Goal: Transaction & Acquisition: Obtain resource

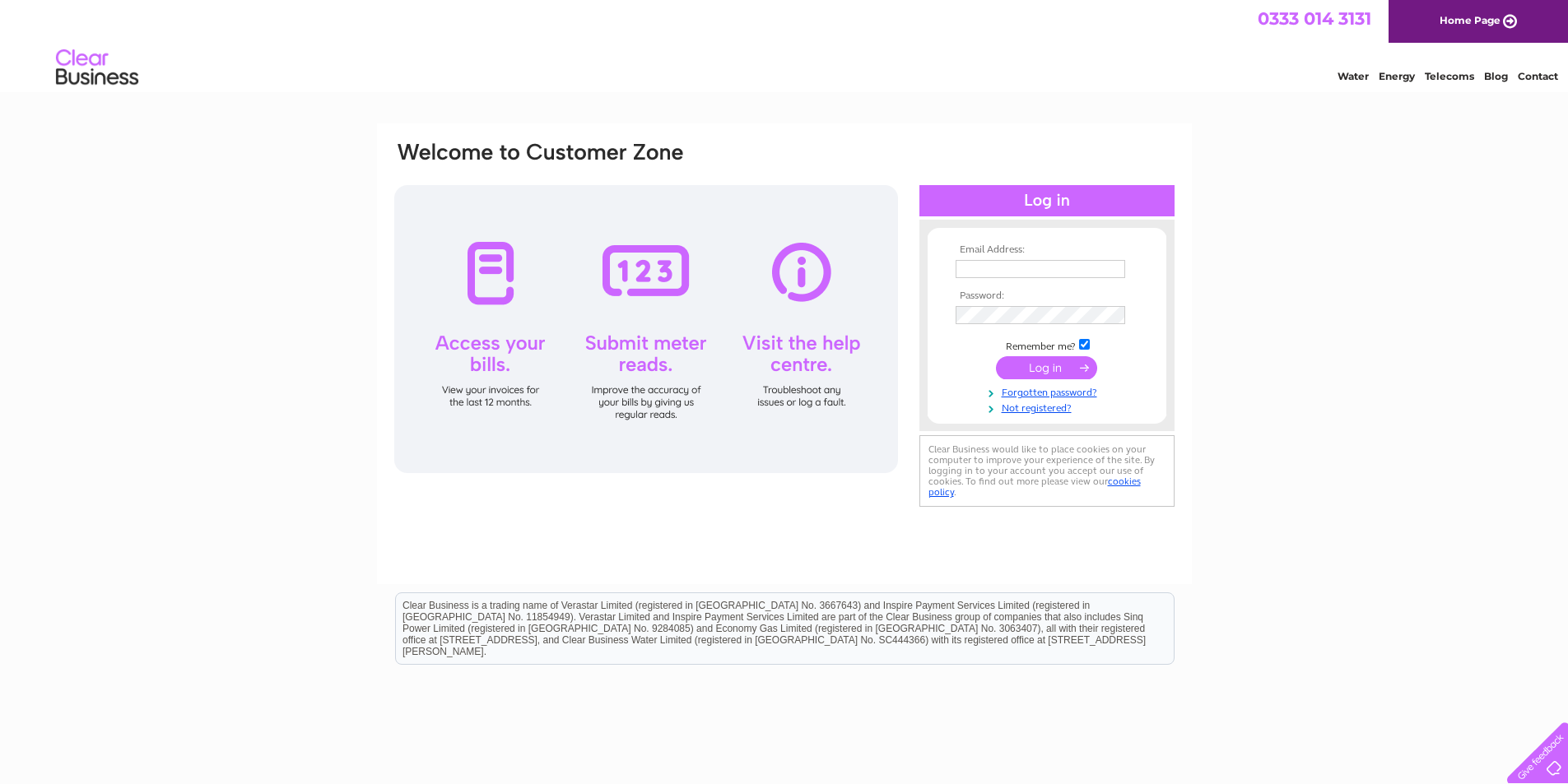
type input "[EMAIL_ADDRESS][DOMAIN_NAME]"
click at [1045, 368] on input "submit" at bounding box center [1047, 368] width 101 height 23
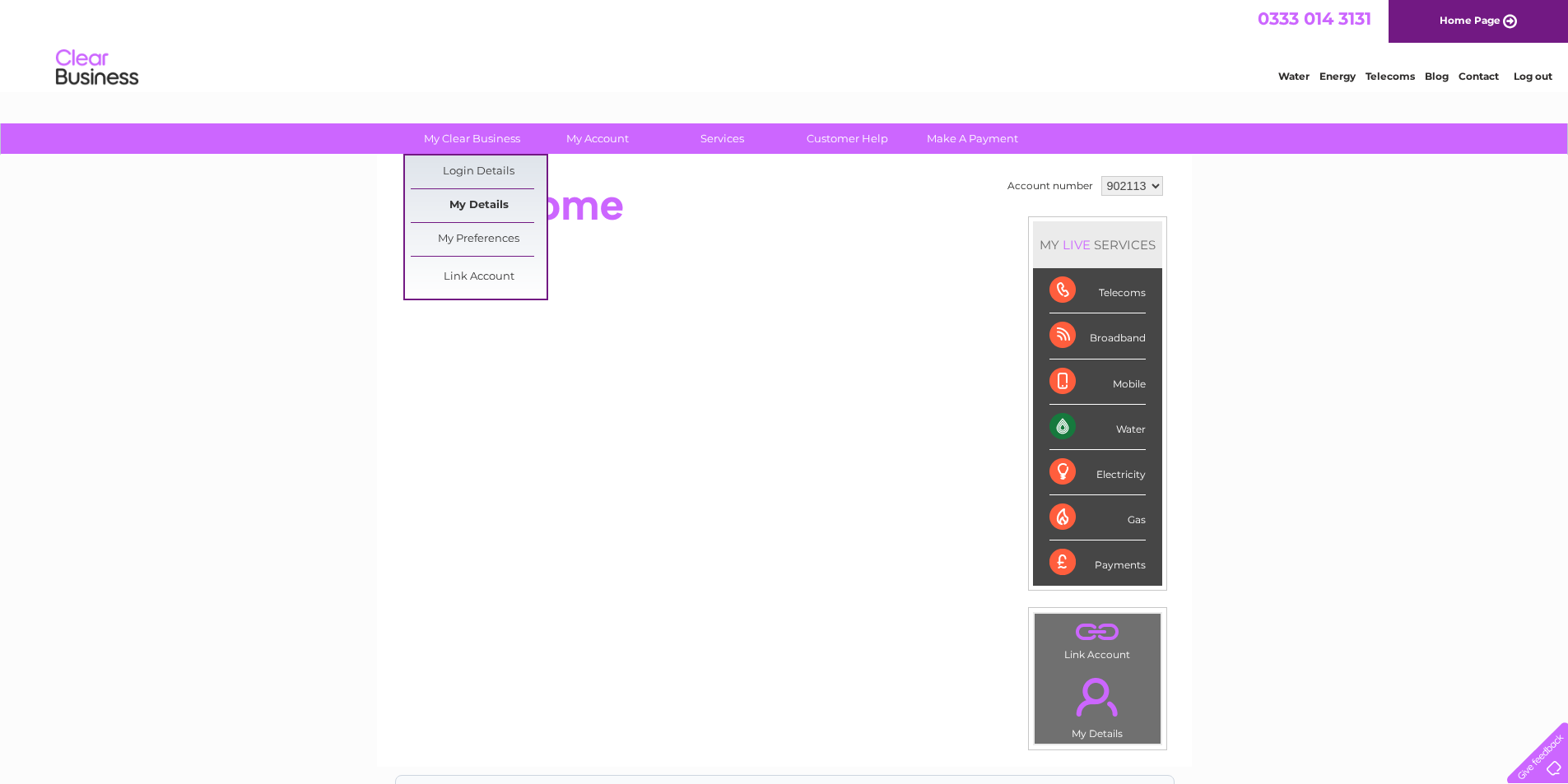
click at [491, 200] on link "My Details" at bounding box center [478, 206] width 135 height 32
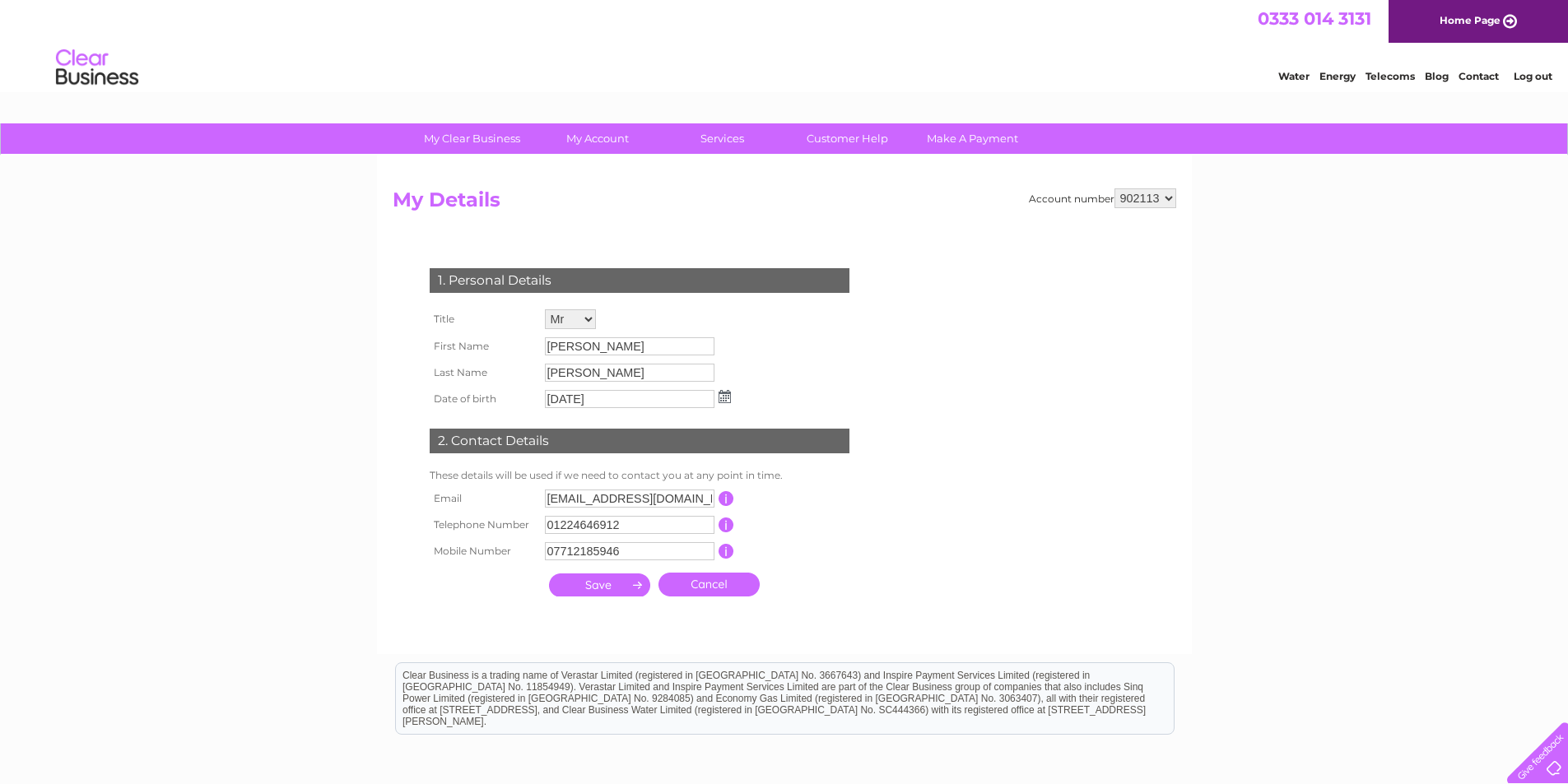
click at [604, 367] on input "Morris" at bounding box center [630, 373] width 170 height 18
click at [604, 375] on input "Morris" at bounding box center [631, 374] width 171 height 20
click at [803, 346] on div "1. Personal Details Title Mr Mrs Ms Miss Dr Rev Prof Other First Name Colin Las…" at bounding box center [642, 429] width 501 height 355
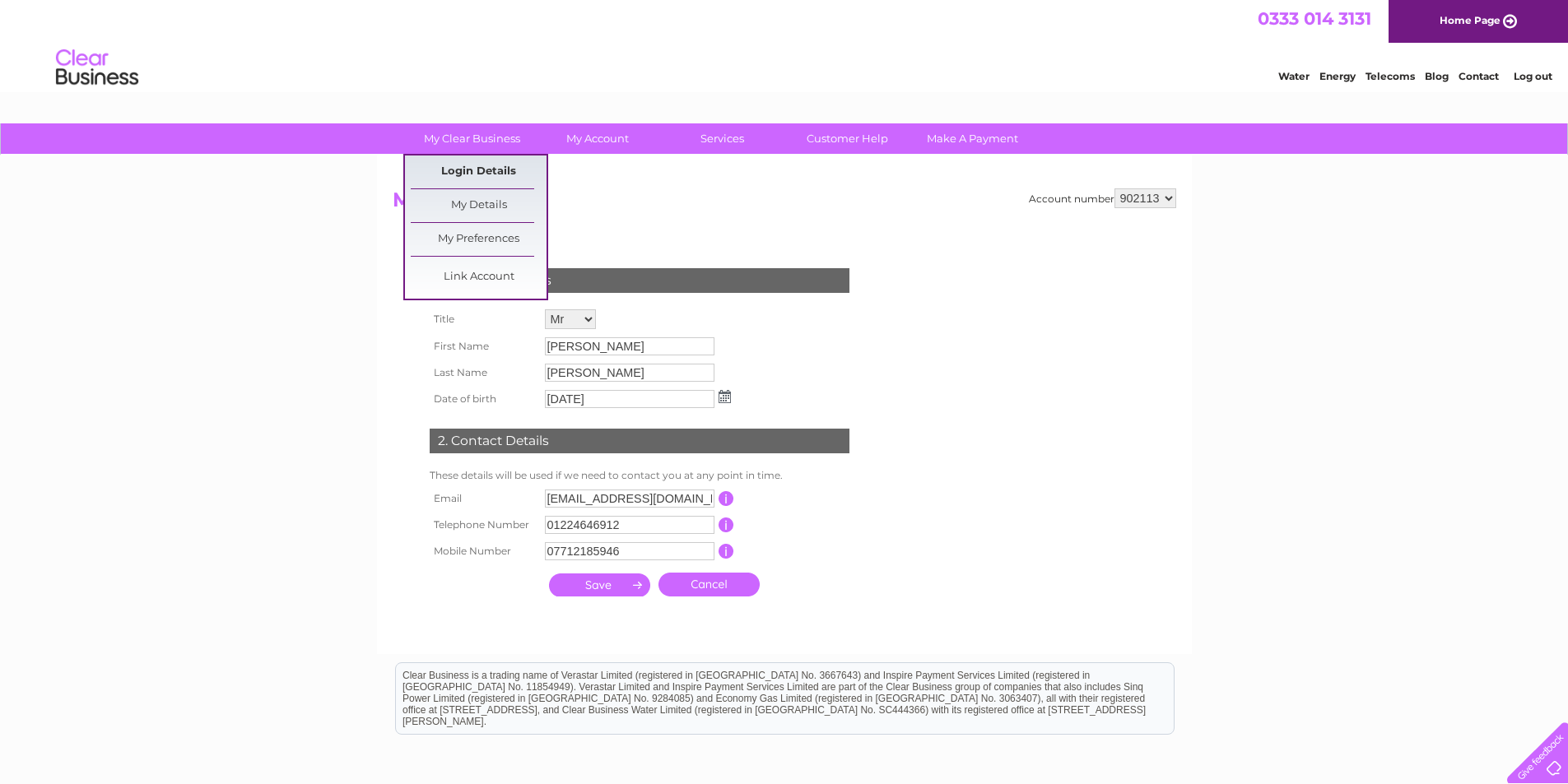
click at [497, 169] on link "Login Details" at bounding box center [478, 171] width 135 height 32
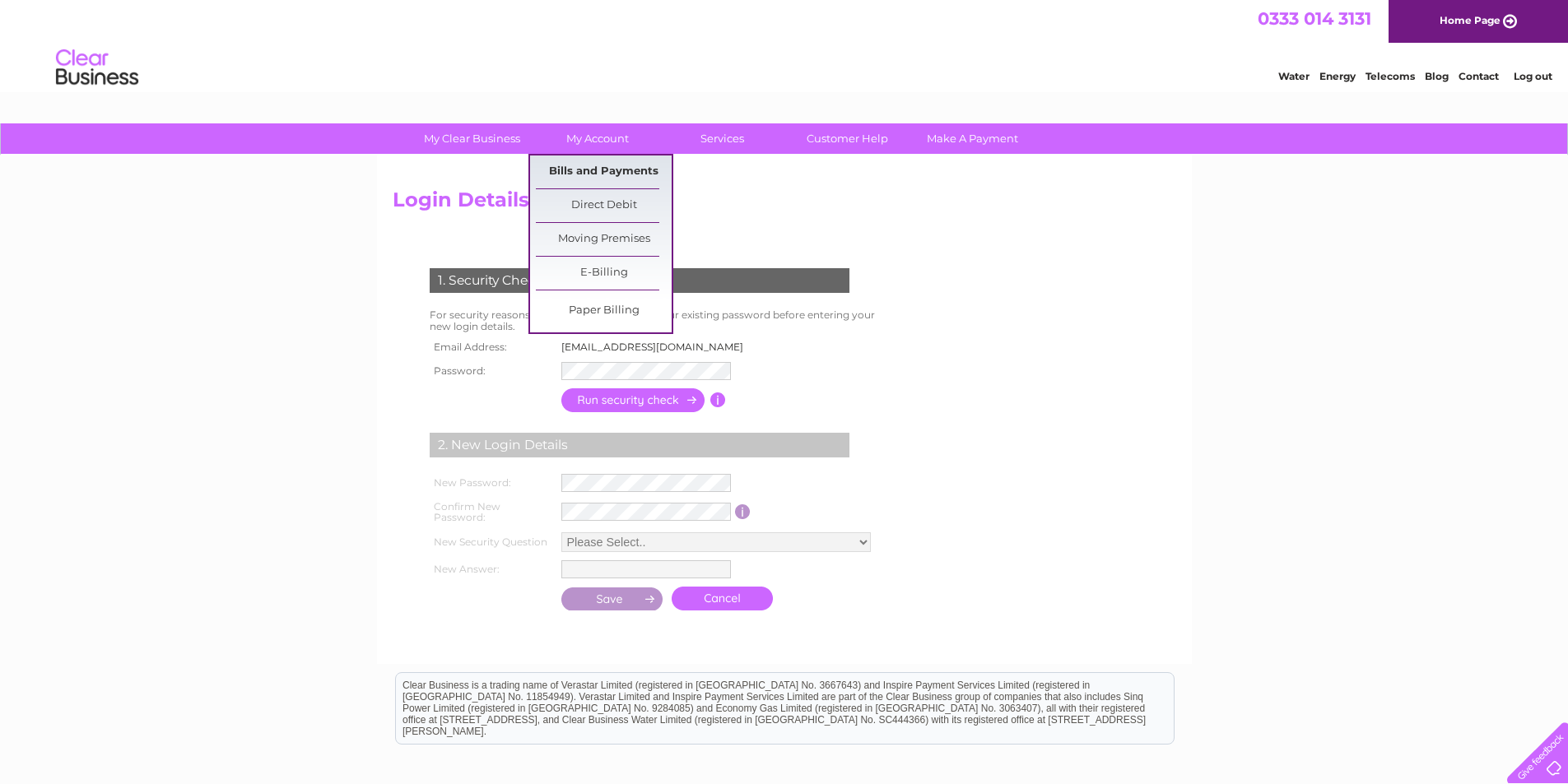
click at [595, 164] on link "Bills and Payments" at bounding box center [604, 171] width 135 height 32
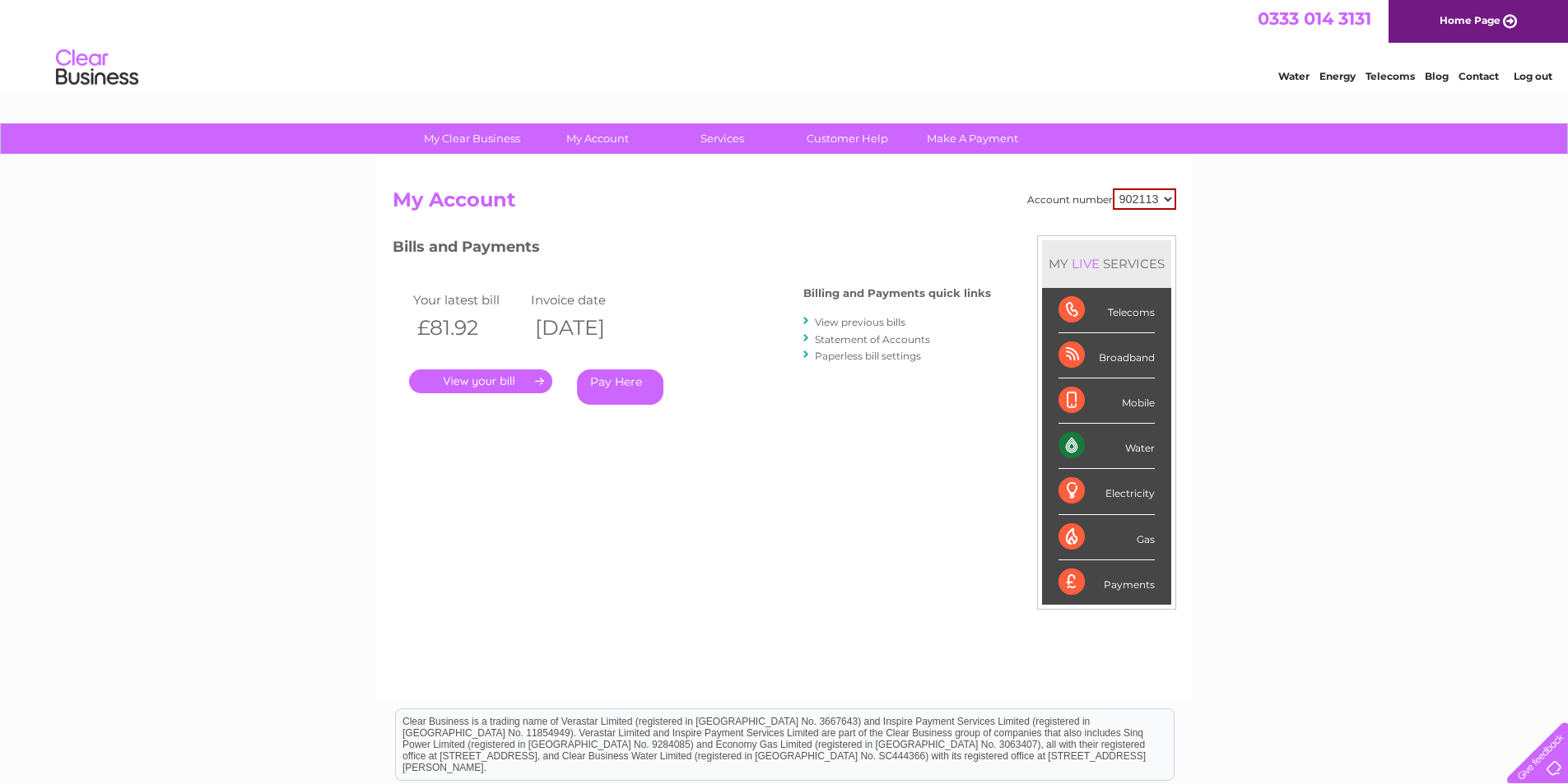
click at [1167, 198] on select "902113 923348 953868" at bounding box center [1144, 199] width 63 height 22
select select "923348"
click at [1112, 189] on select "902113 923348 953868" at bounding box center [1144, 199] width 63 height 22
click at [862, 319] on link "View previous bills" at bounding box center [860, 322] width 90 height 13
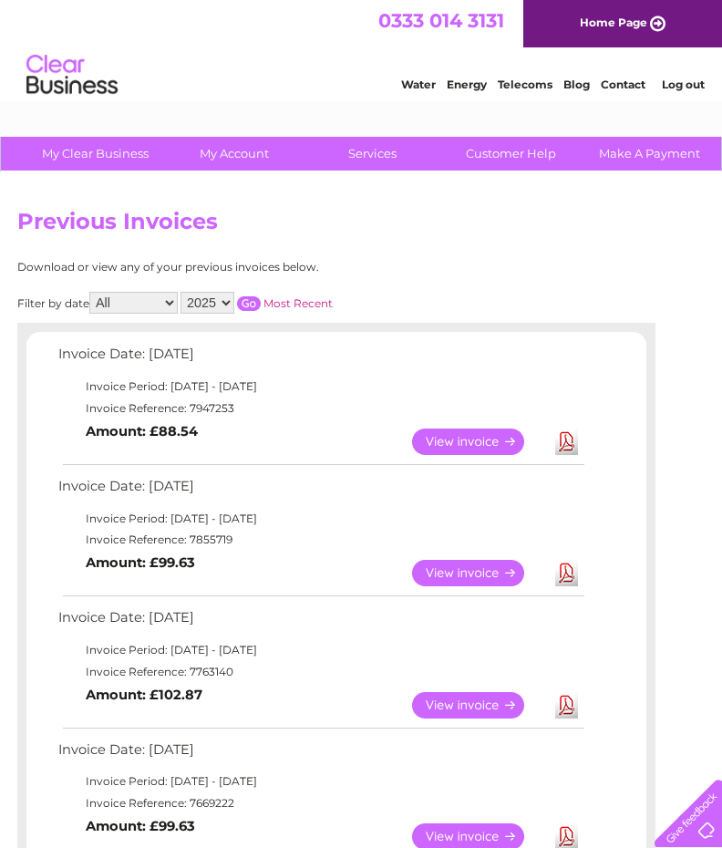
click at [227, 301] on select "2025 2024 2023 2022" at bounding box center [208, 303] width 54 height 22
select select "2024"
click at [182, 292] on select "2025 2024 2023 2022" at bounding box center [208, 303] width 54 height 22
click at [254, 304] on input "button" at bounding box center [249, 303] width 24 height 15
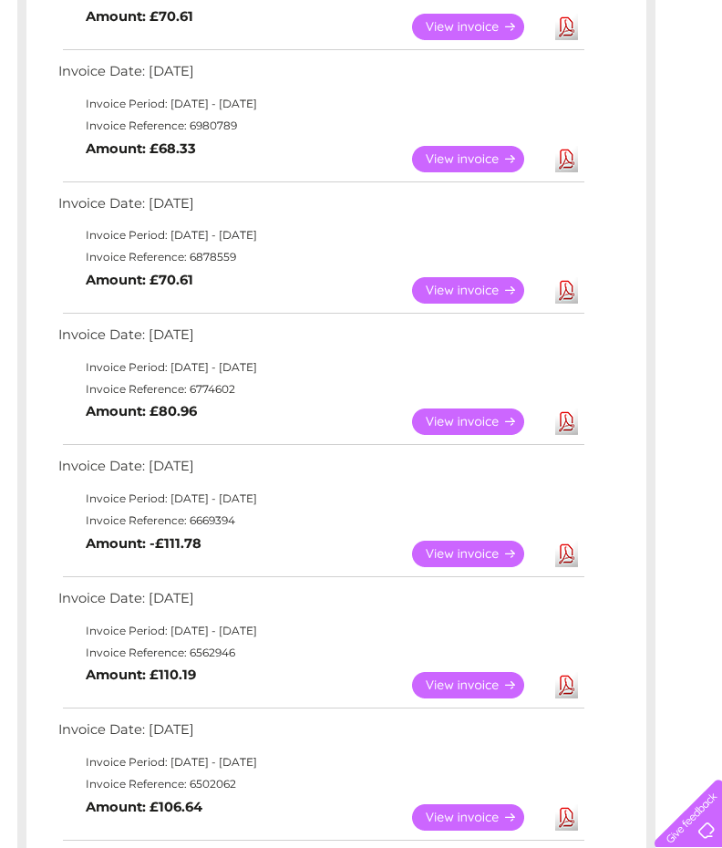
scroll to position [547, 0]
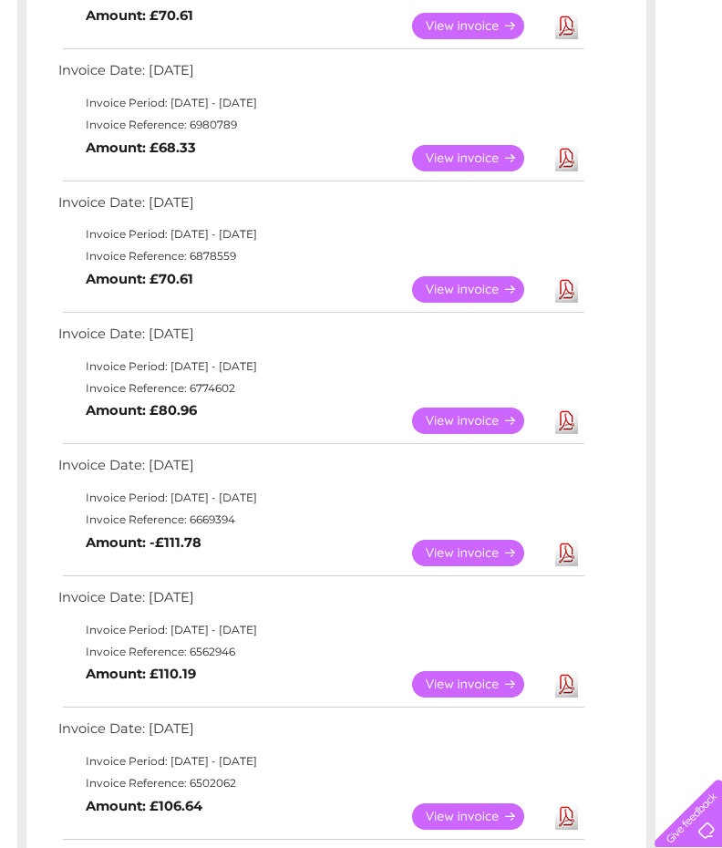
click at [454, 681] on link "View" at bounding box center [479, 684] width 134 height 26
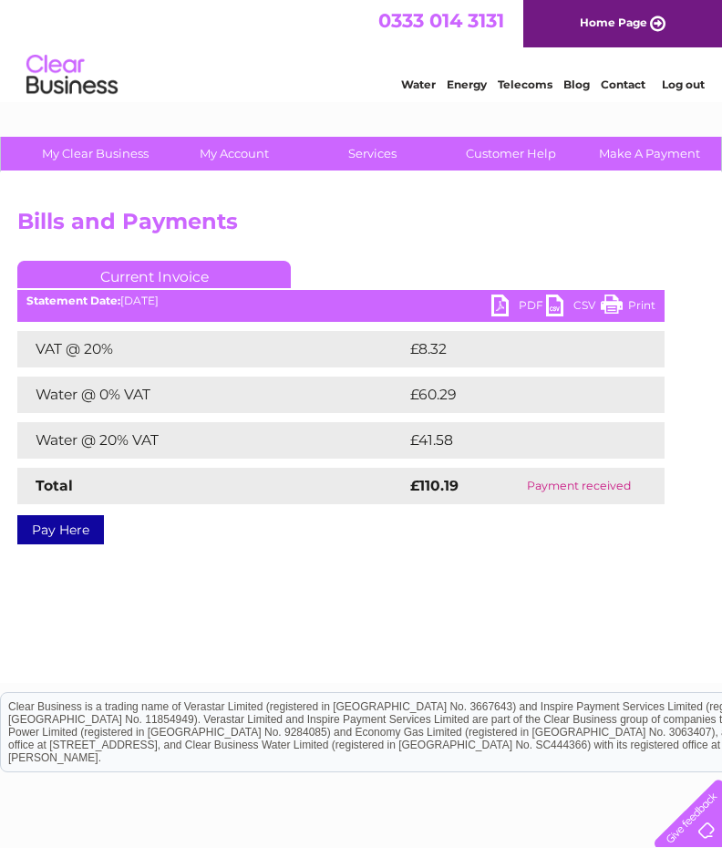
click at [529, 306] on link "PDF" at bounding box center [519, 308] width 55 height 26
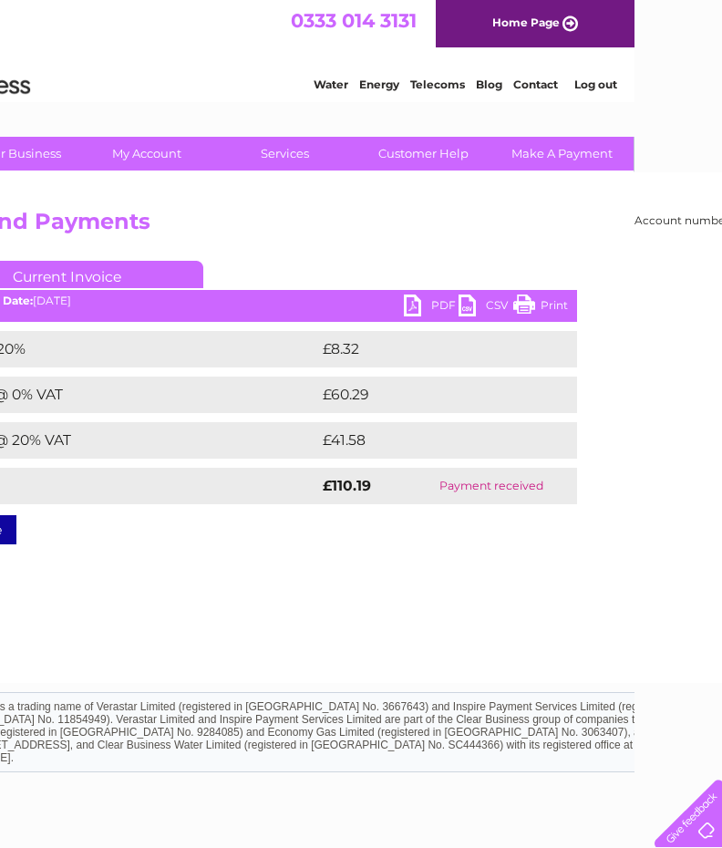
scroll to position [0, 181]
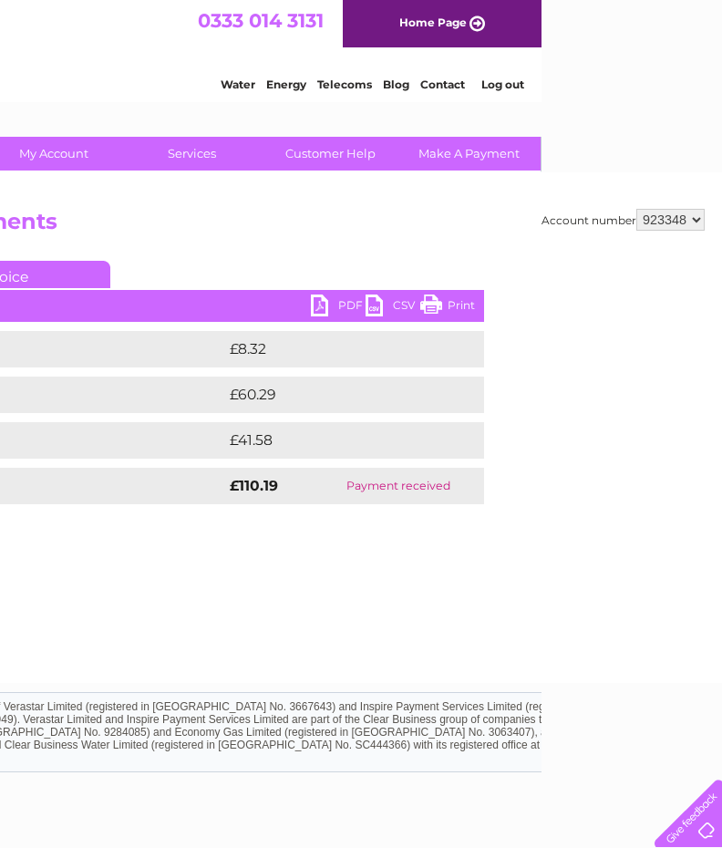
click at [699, 216] on select "902113 923348 953868" at bounding box center [671, 220] width 68 height 22
select select "953868"
click at [637, 209] on select "902113 923348 953868" at bounding box center [671, 220] width 68 height 22
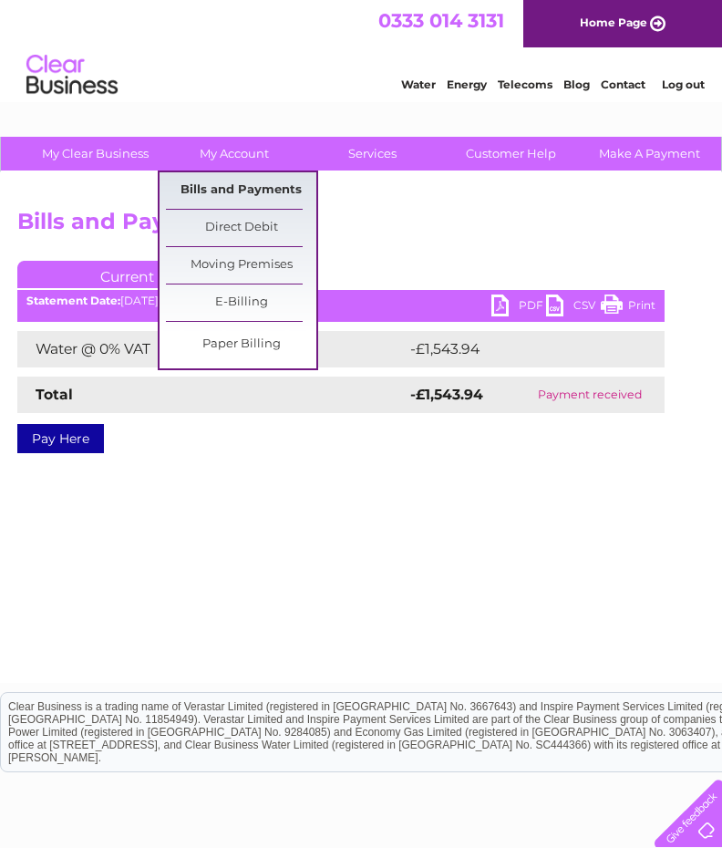
click at [238, 184] on link "Bills and Payments" at bounding box center [241, 190] width 150 height 36
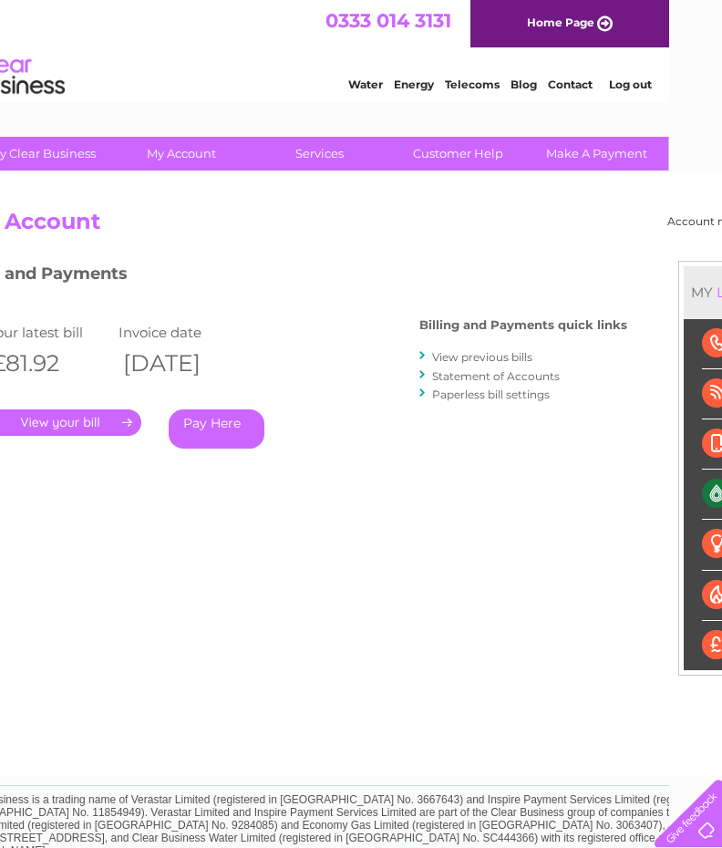
scroll to position [0, 181]
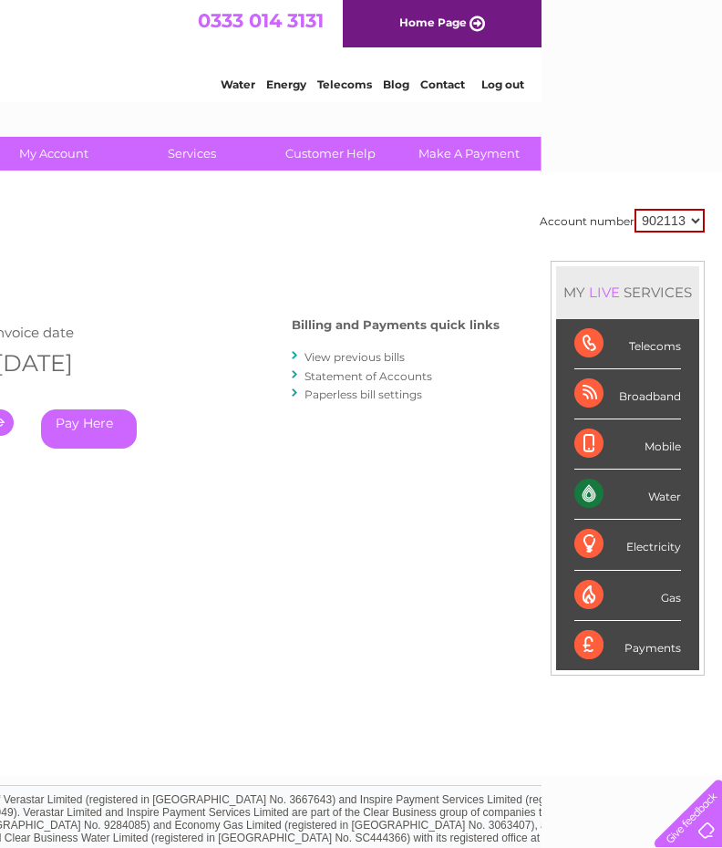
click at [684, 221] on select "902113 923348 953868" at bounding box center [670, 221] width 70 height 24
select select "953868"
click at [635, 209] on select "902113 923348 953868" at bounding box center [670, 221] width 70 height 24
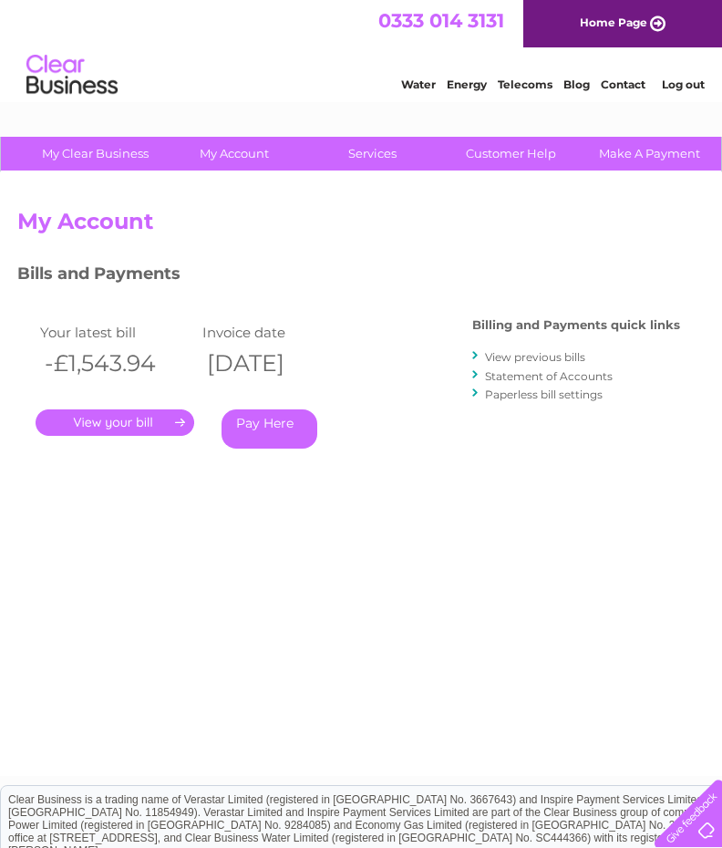
click at [590, 246] on div "Account number 902113 923348 953868 My Account MY LIVE SERVICES Telecoms Broadb…" at bounding box center [451, 483] width 868 height 549
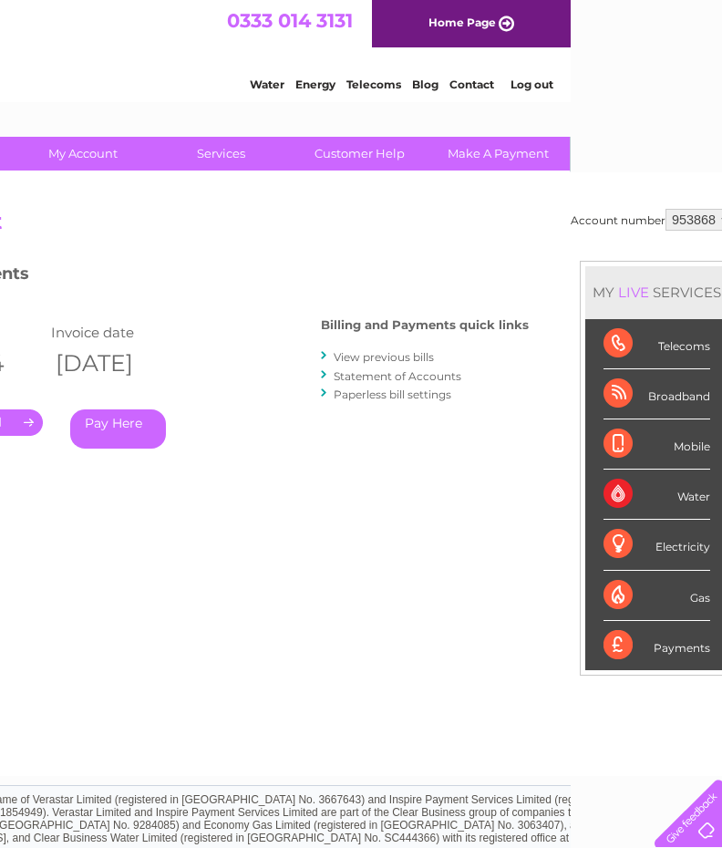
scroll to position [0, 181]
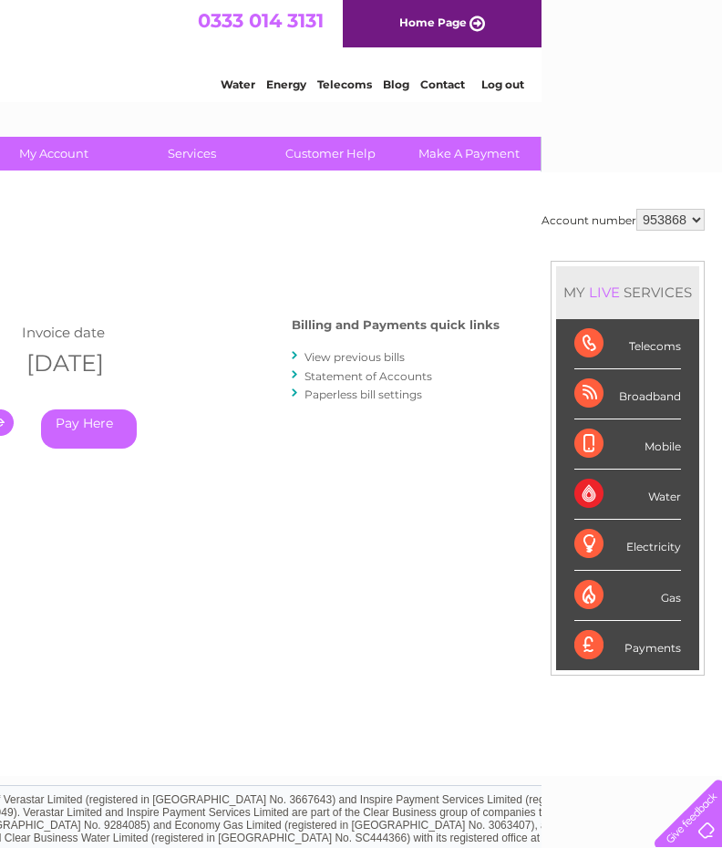
click at [693, 216] on select "902113 923348 953868" at bounding box center [671, 220] width 68 height 22
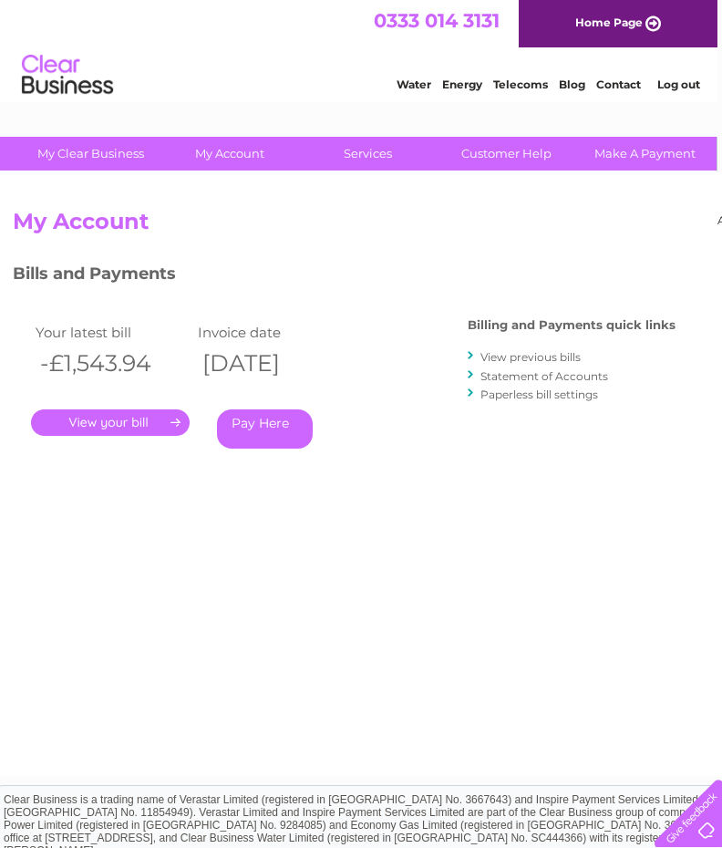
scroll to position [0, 0]
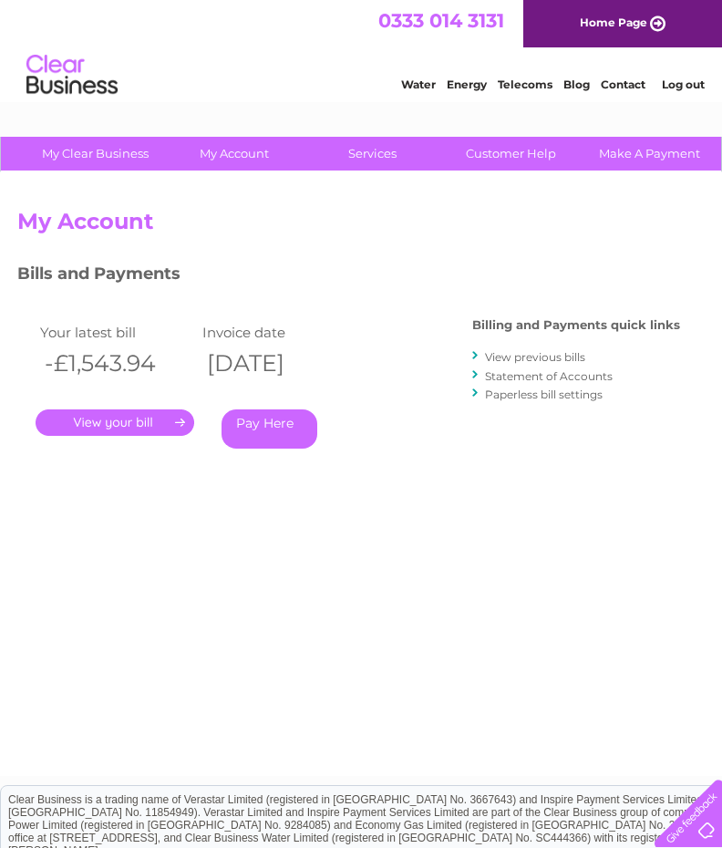
click at [562, 358] on link "View previous bills" at bounding box center [535, 357] width 100 height 14
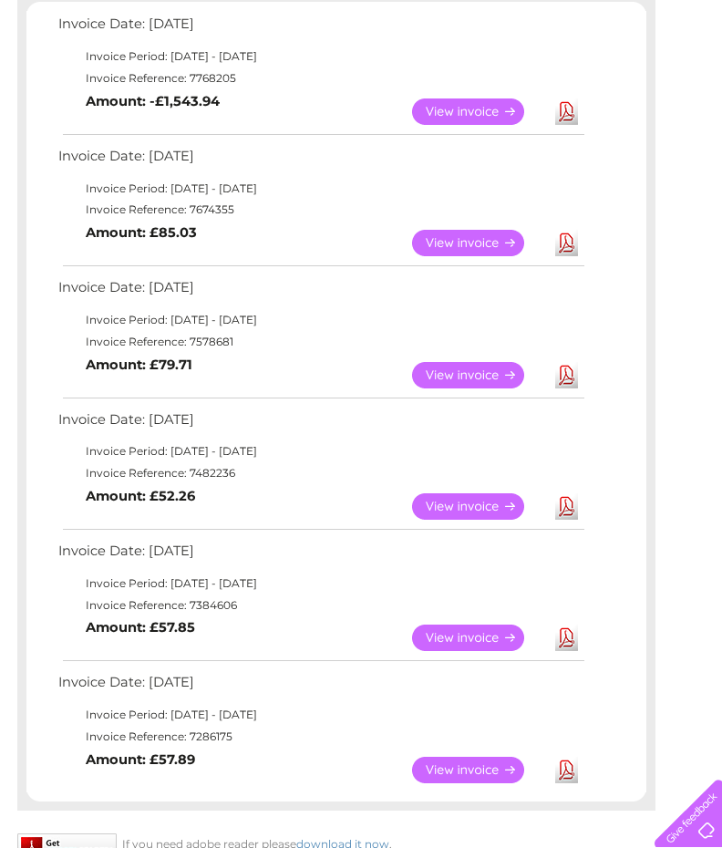
scroll to position [329, 0]
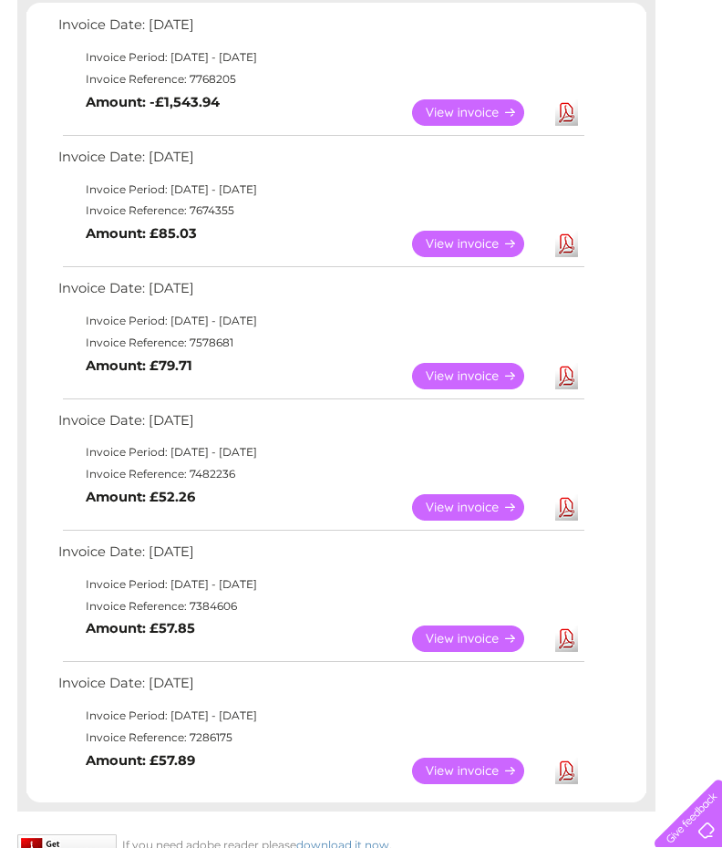
click at [439, 765] on link "View" at bounding box center [479, 771] width 134 height 26
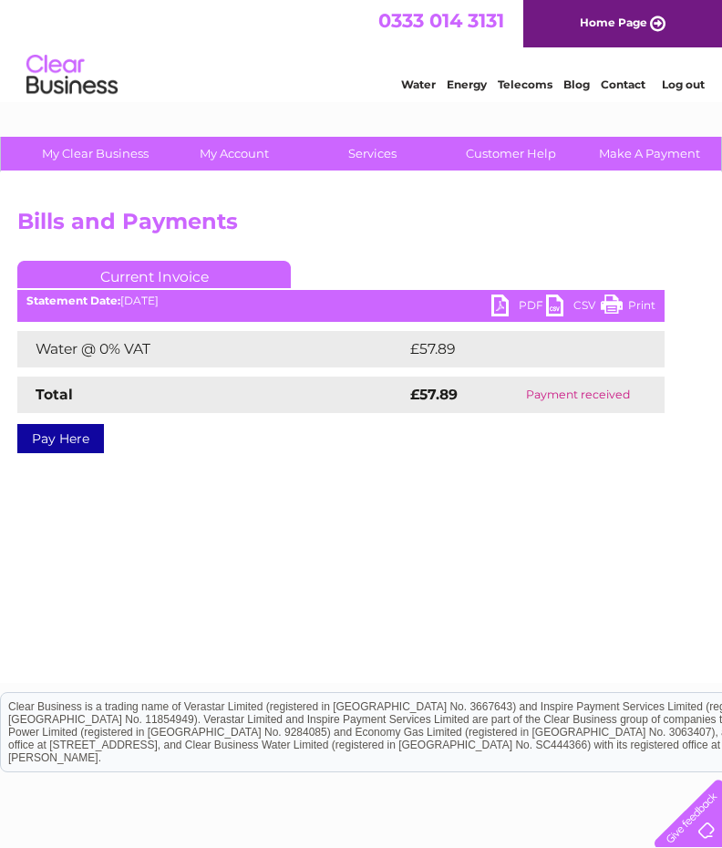
click at [503, 304] on link "PDF" at bounding box center [519, 308] width 55 height 26
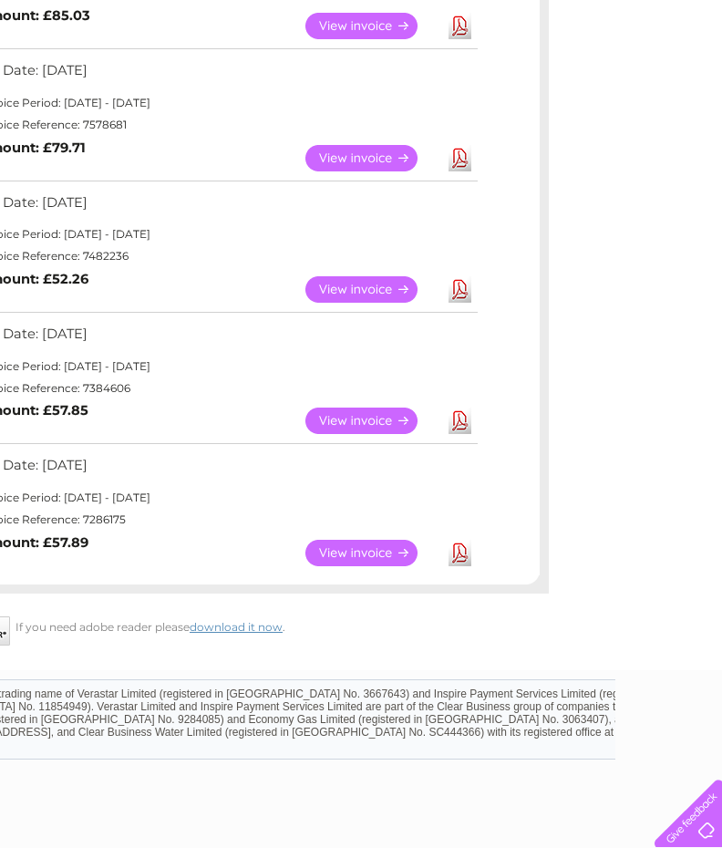
scroll to position [547, 181]
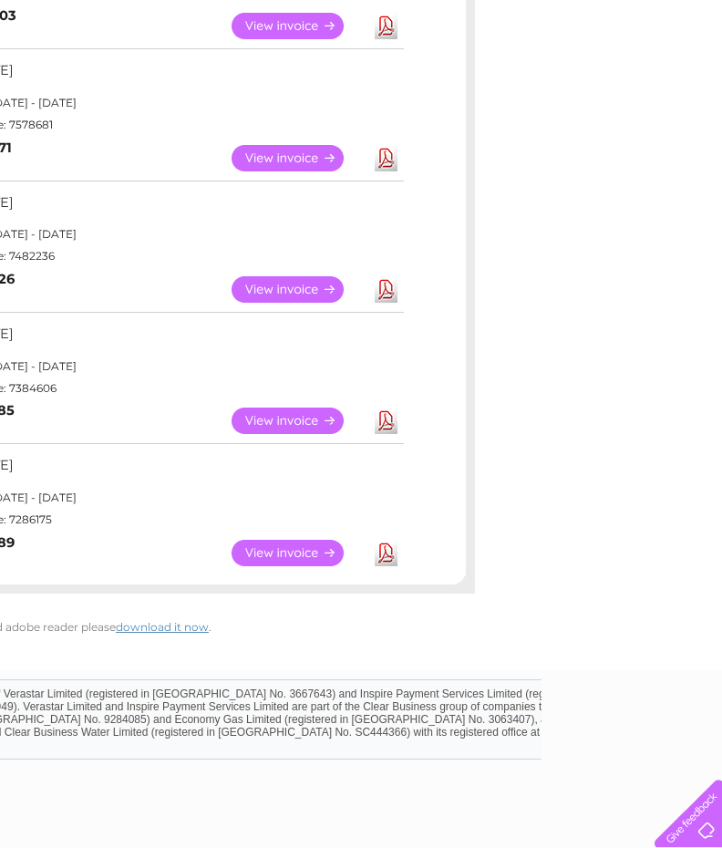
drag, startPoint x: 699, startPoint y: 568, endPoint x: 706, endPoint y: 412, distance: 156.1
click at [706, 412] on div "Account number 902113 923348 953868 Previous Invoices Download or view any of y…" at bounding box center [270, 147] width 903 height 1045
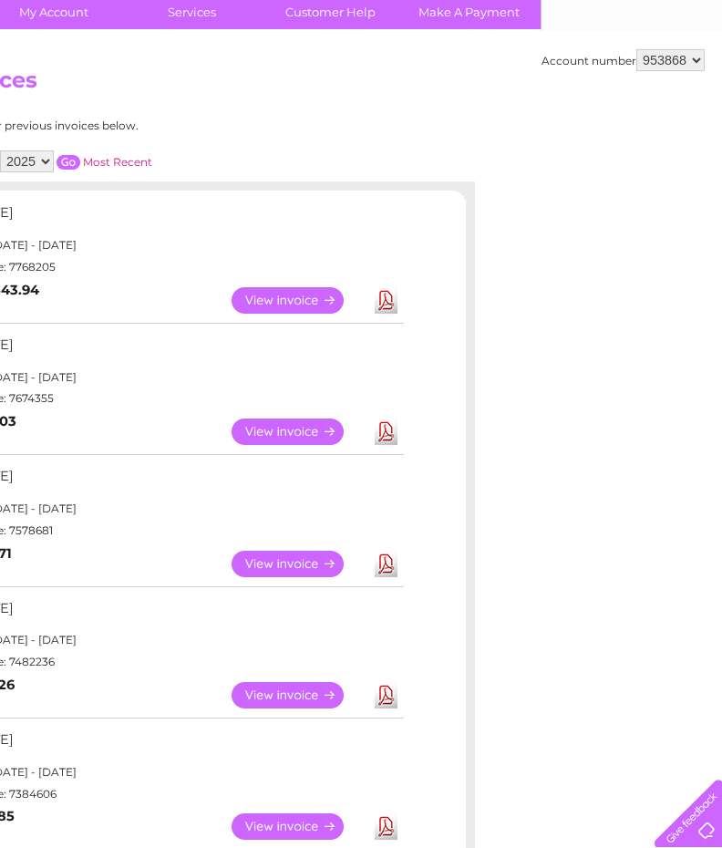
scroll to position [153, 181]
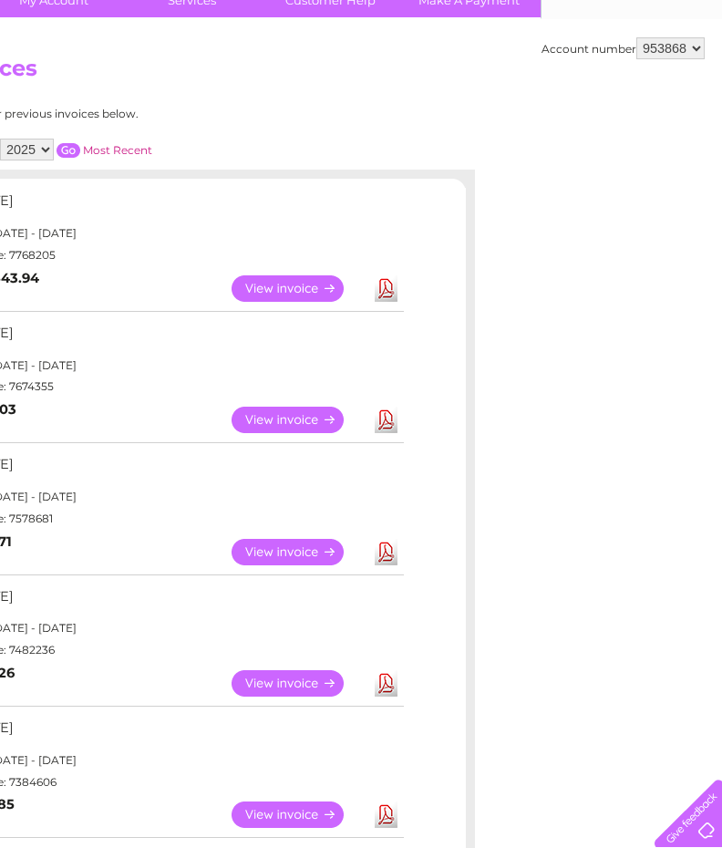
click at [45, 147] on select "2025 2024 2023 2022" at bounding box center [27, 150] width 54 height 22
select select "2024"
click at [2, 139] on select "2025 2024 2023 2022" at bounding box center [27, 150] width 54 height 22
click at [68, 145] on input "button" at bounding box center [69, 150] width 24 height 15
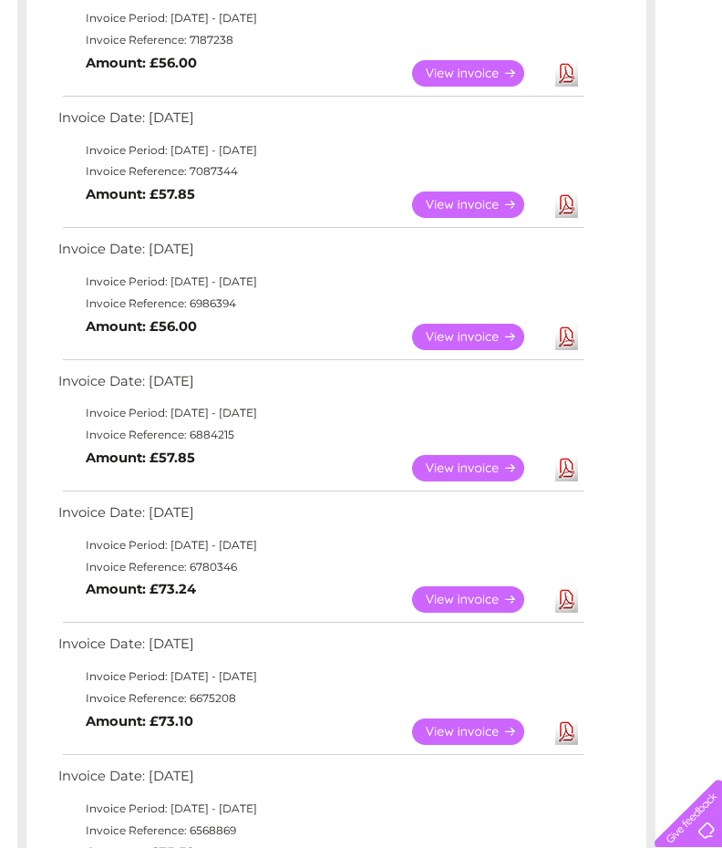
scroll to position [336, 0]
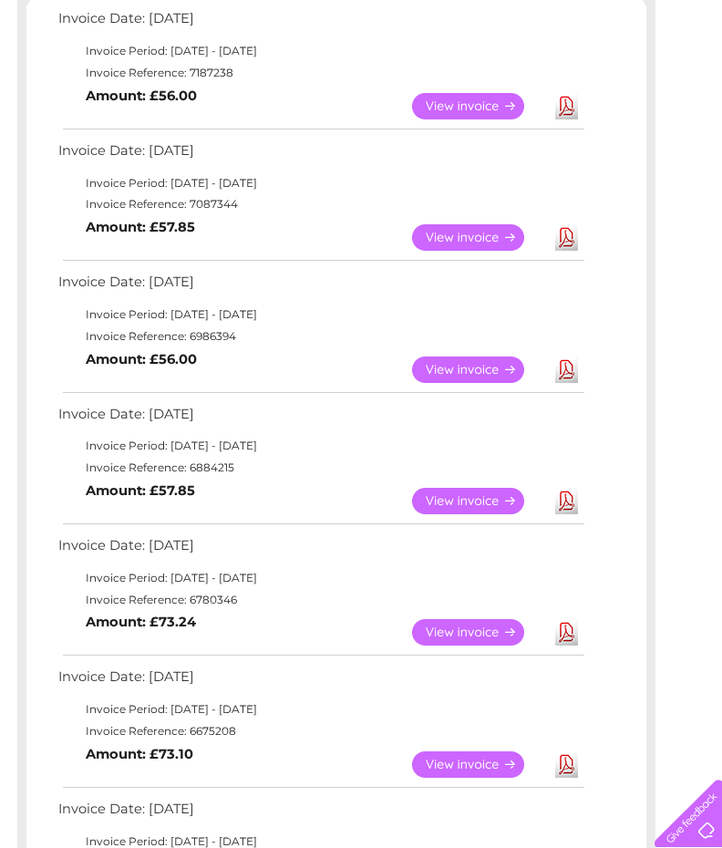
click at [453, 240] on link "View" at bounding box center [479, 237] width 134 height 26
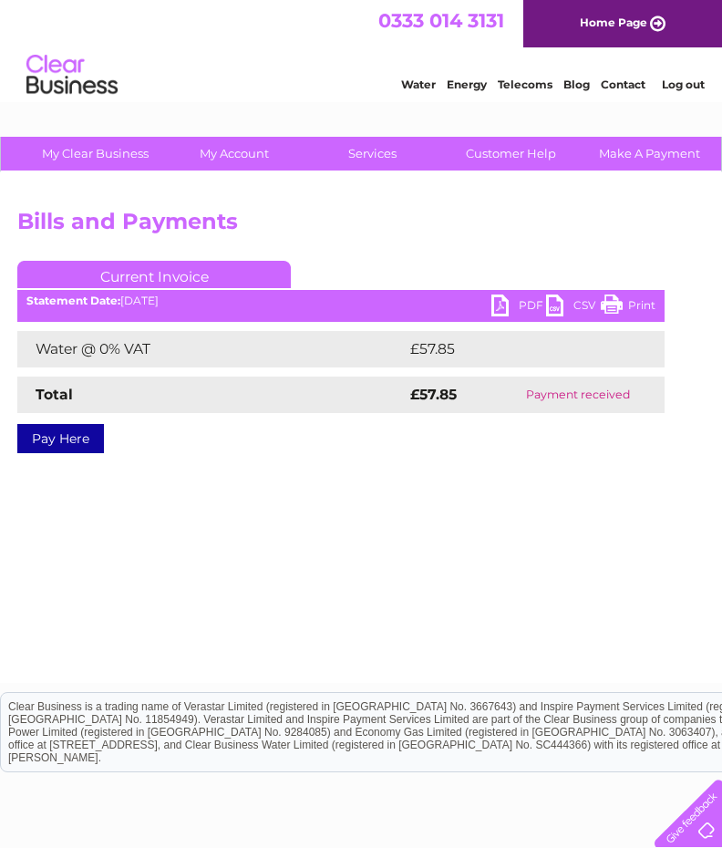
click at [511, 306] on link "PDF" at bounding box center [519, 308] width 55 height 26
